Goal: Transaction & Acquisition: Obtain resource

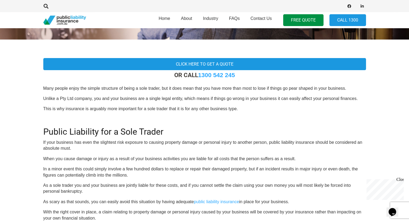
scroll to position [130, 0]
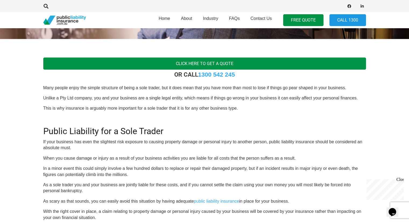
click at [236, 62] on link "Click here to get a quote" at bounding box center [204, 64] width 323 height 12
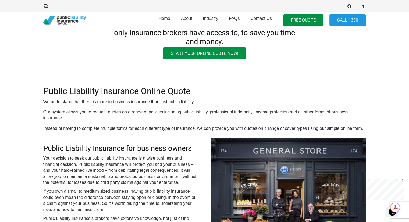
scroll to position [45, 0]
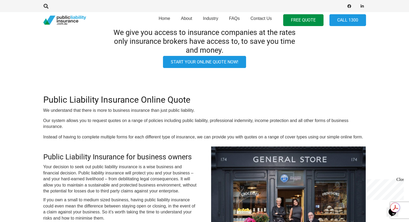
click at [214, 64] on link "Start your online quote now!" at bounding box center [204, 62] width 83 height 12
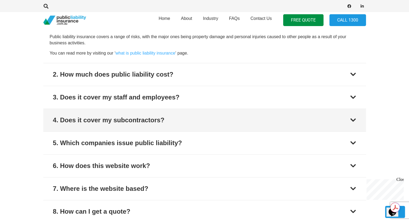
scroll to position [630, 0]
